Goal: Transaction & Acquisition: Purchase product/service

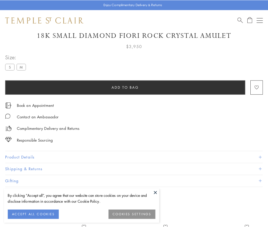
scroll to position [30, 0]
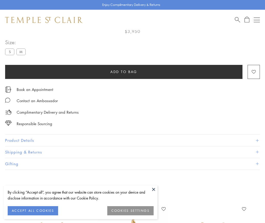
click at [123, 72] on span "Add to bag" at bounding box center [123, 72] width 27 height 6
